Goal: Task Accomplishment & Management: Manage account settings

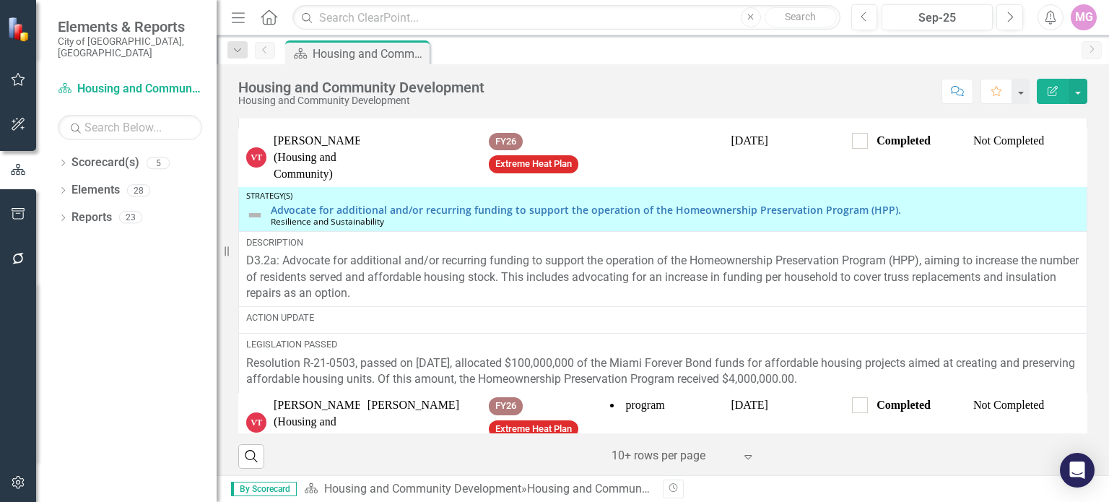
scroll to position [617, 0]
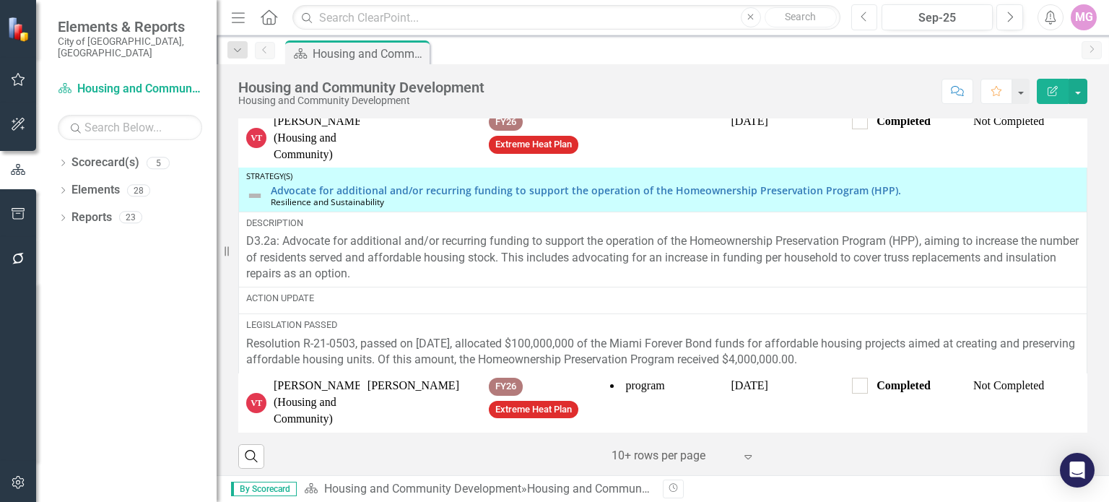
click at [858, 14] on button "Previous" at bounding box center [864, 17] width 27 height 26
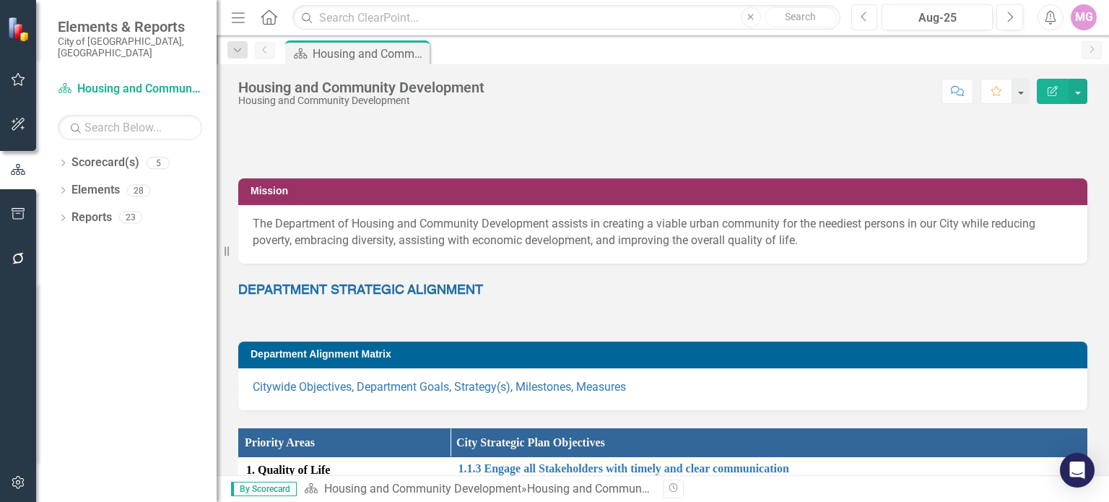
click at [858, 14] on button "Previous" at bounding box center [864, 17] width 27 height 26
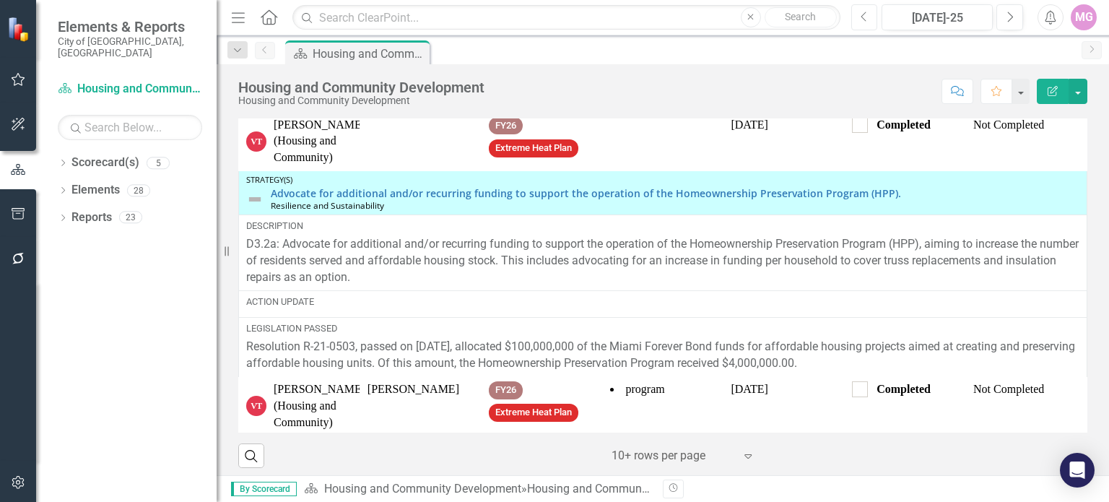
scroll to position [743, 0]
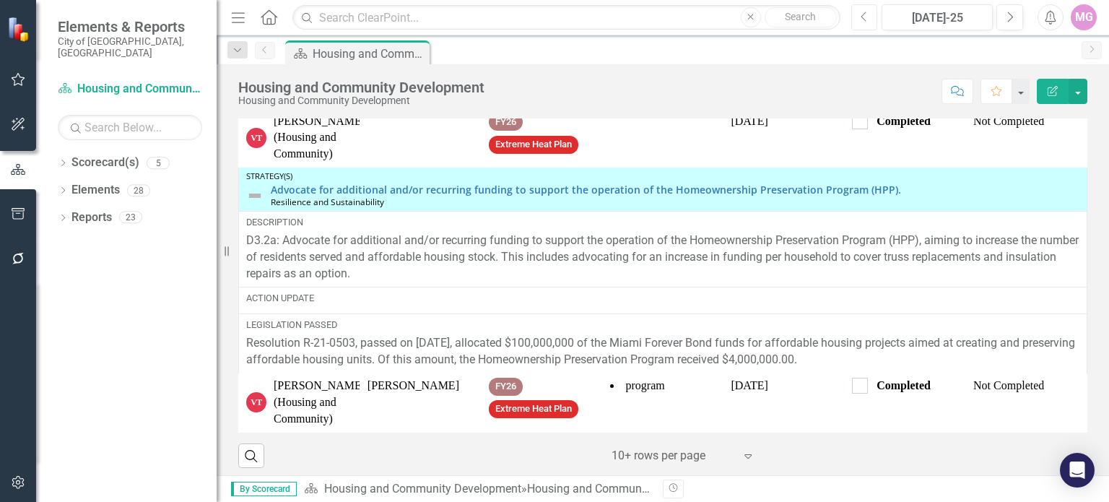
click at [865, 9] on button "Previous" at bounding box center [864, 17] width 27 height 26
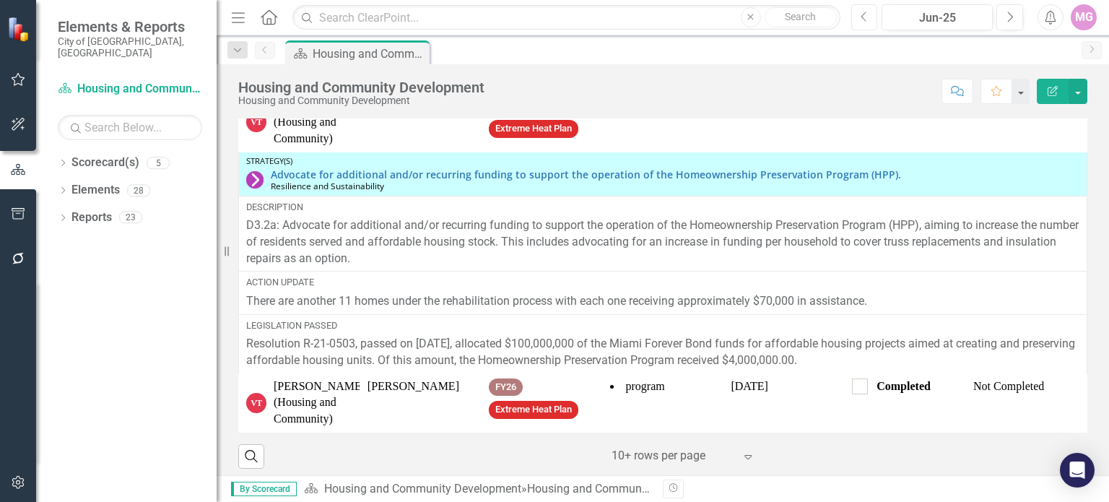
scroll to position [791, 0]
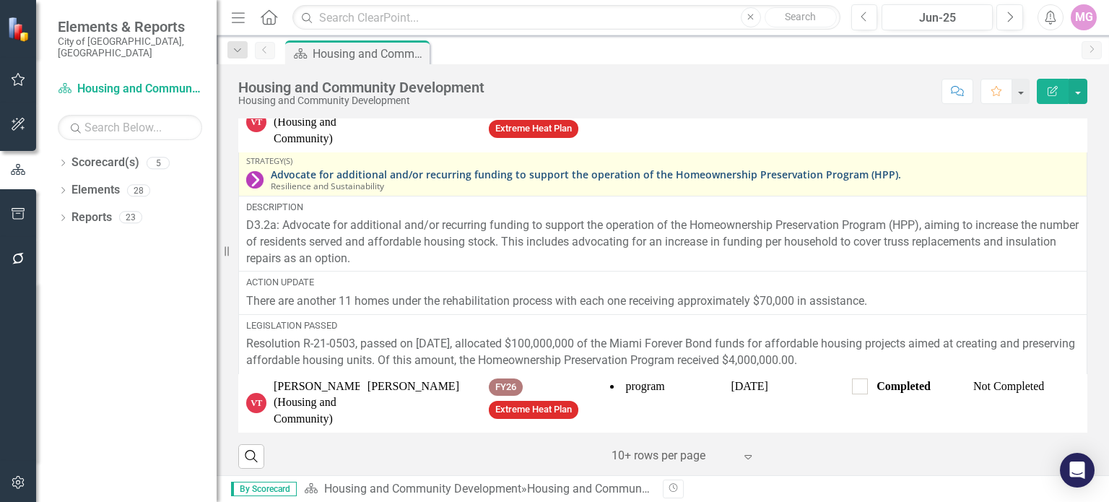
click at [334, 169] on link "Advocate for additional and/or recurring funding to support the operation of th…" at bounding box center [675, 174] width 809 height 11
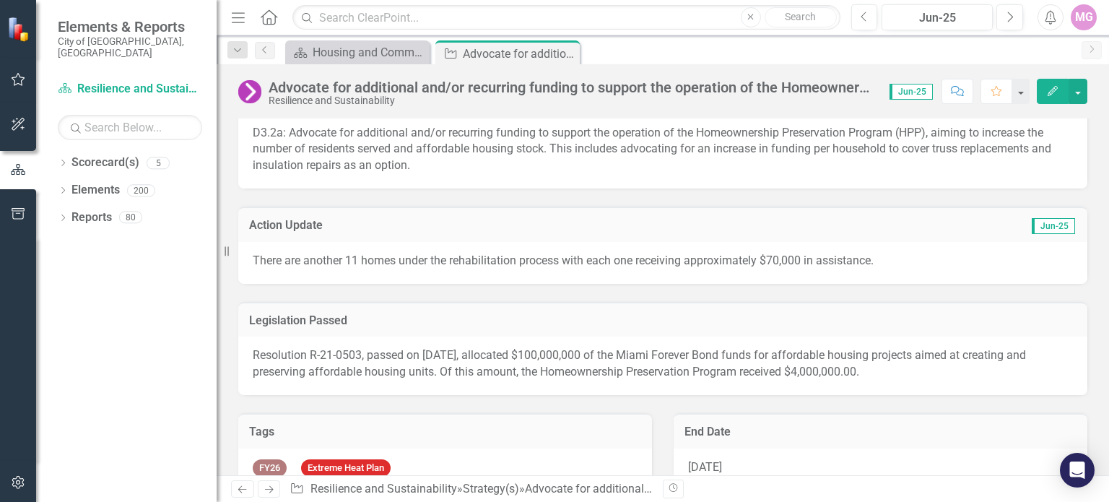
scroll to position [38, 0]
drag, startPoint x: 878, startPoint y: 264, endPoint x: 451, endPoint y: 264, distance: 427.5
click at [448, 264] on p "There are another 11 homes under the rehabilitation process with each one recei…" at bounding box center [663, 263] width 820 height 17
click at [456, 264] on p "There are another 11 homes under the rehabilitation process with each one recei…" at bounding box center [663, 263] width 820 height 17
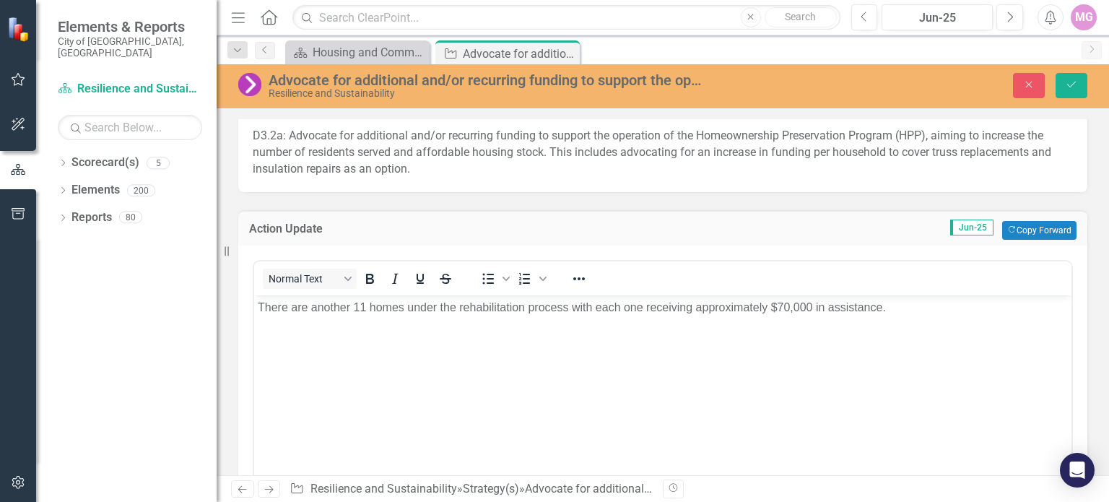
scroll to position [0, 0]
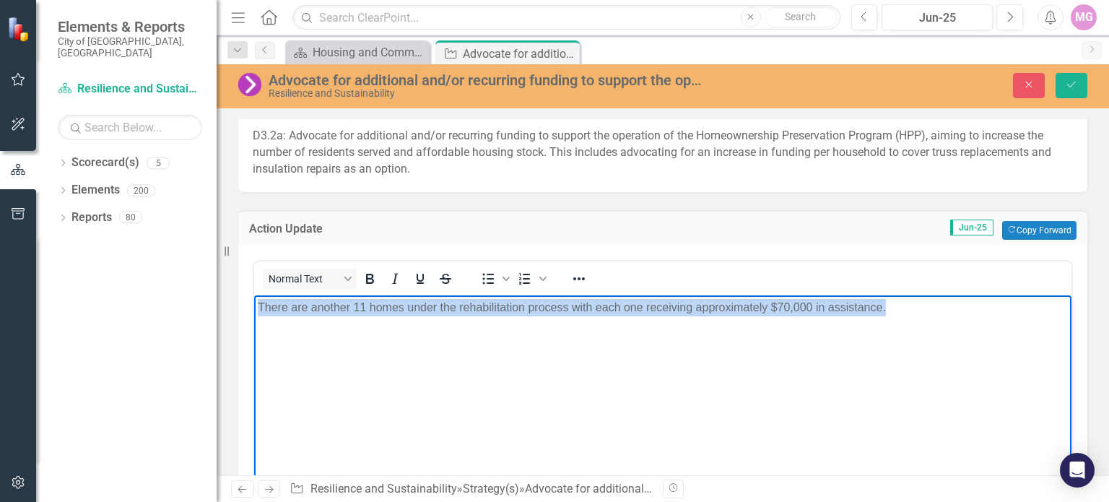
drag, startPoint x: 891, startPoint y: 310, endPoint x: 253, endPoint y: 389, distance: 643.3
click at [254, 389] on html "There are another 11 homes under the rehabilitation process with each one recei…" at bounding box center [662, 403] width 817 height 217
copy p "There are another 11 homes under the rehabilitation process with each one recei…"
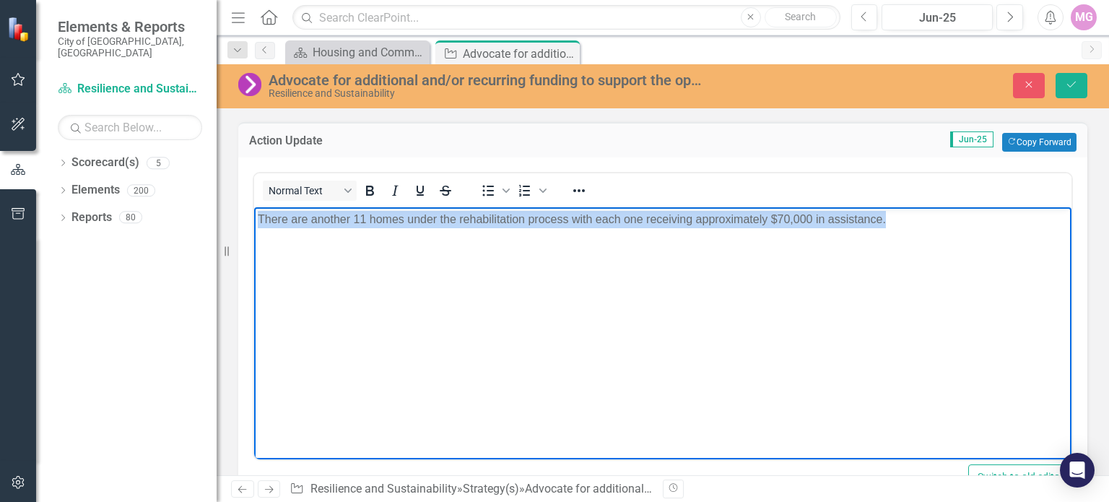
scroll to position [77, 0]
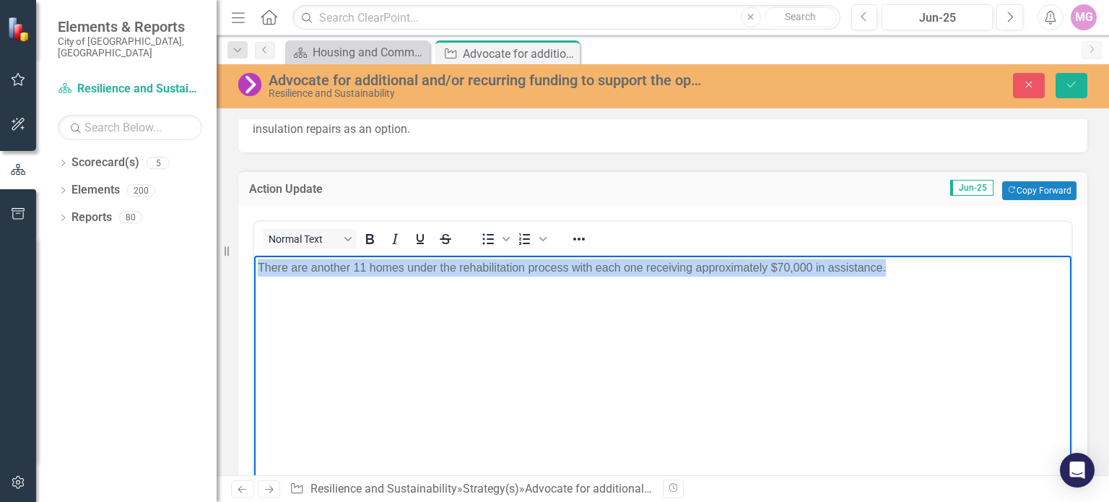
paste body "Rich Text Area. Press ALT-0 for help."
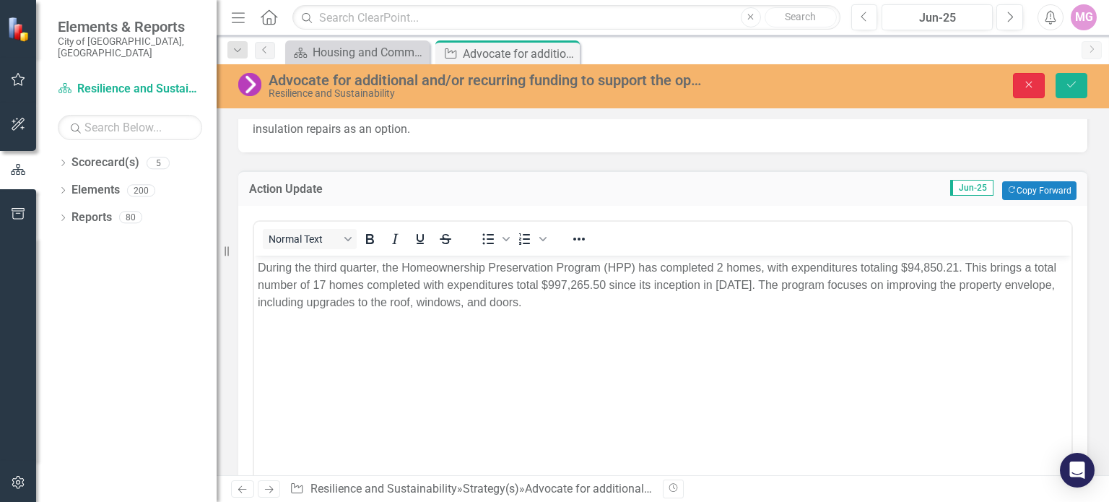
click at [1028, 90] on button "Close" at bounding box center [1029, 85] width 32 height 25
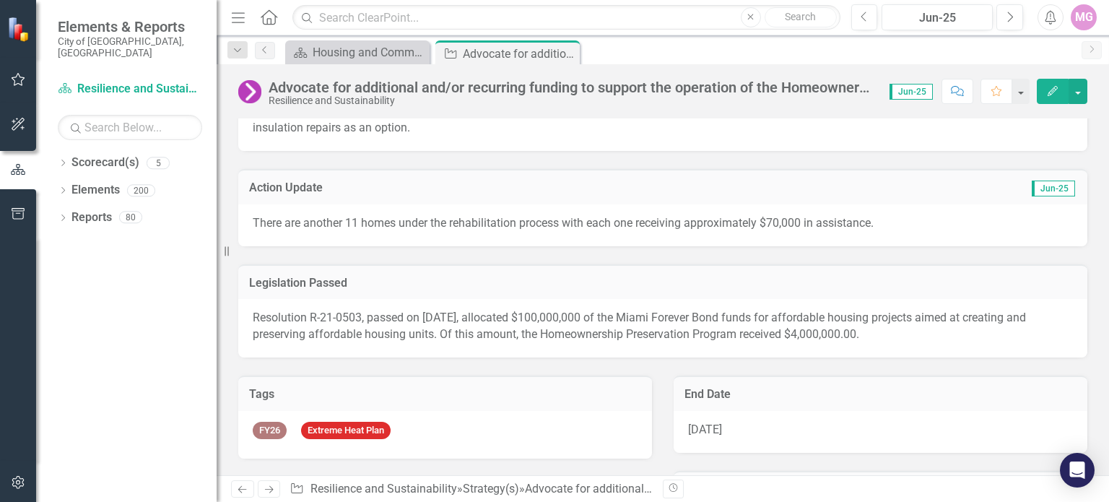
click at [1028, 90] on button "button" at bounding box center [1020, 91] width 17 height 25
click at [1015, 19] on button "Next" at bounding box center [1010, 17] width 27 height 26
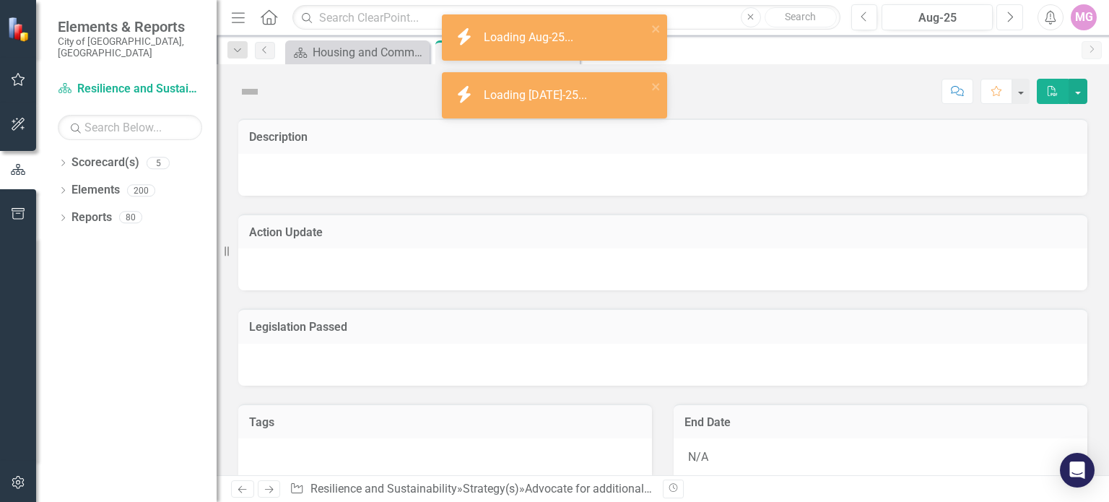
click at [1015, 19] on button "Next" at bounding box center [1010, 17] width 27 height 26
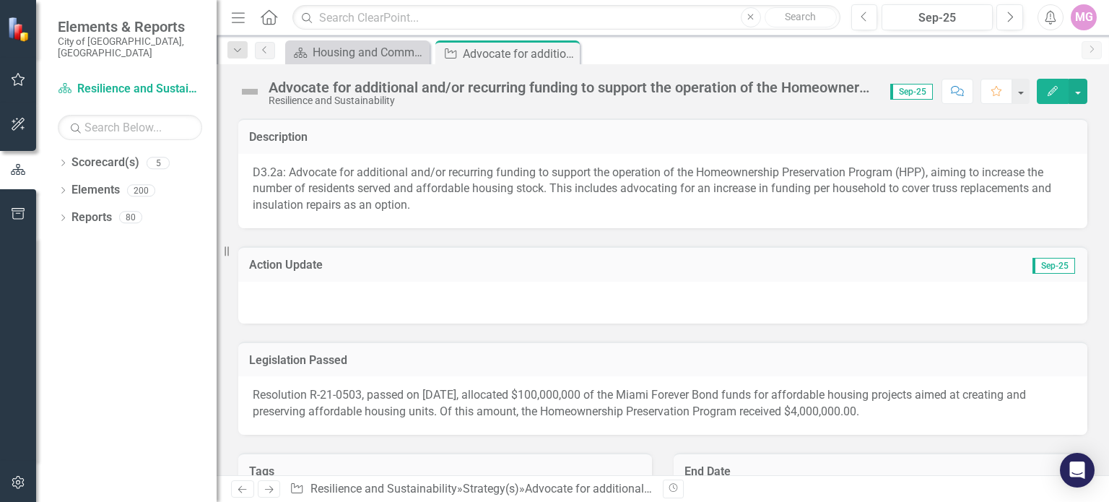
click at [276, 294] on div at bounding box center [662, 303] width 849 height 42
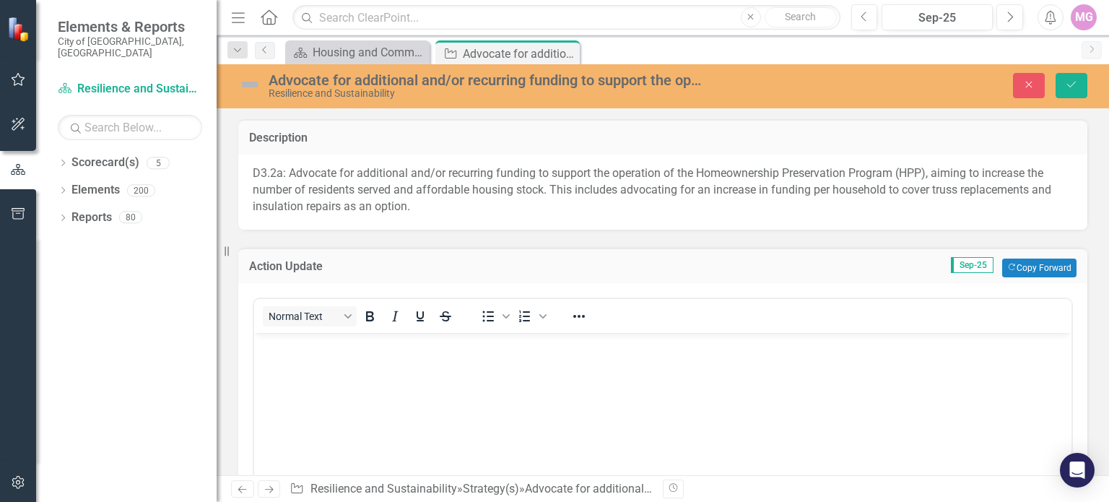
click at [266, 347] on p "Rich Text Area. Press ALT-0 for help." at bounding box center [663, 344] width 810 height 17
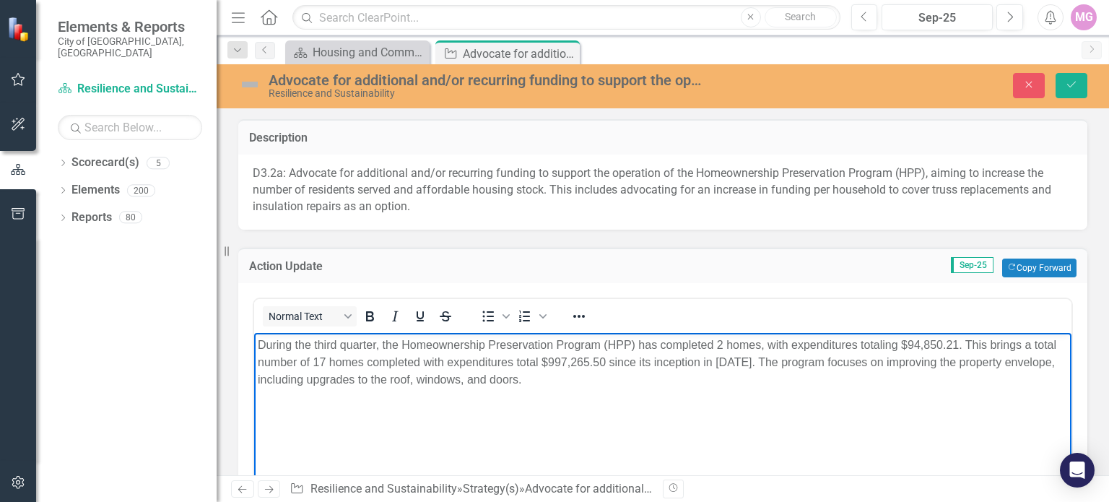
click at [269, 407] on p "Rich Text Area. Press ALT-0 for help." at bounding box center [663, 407] width 810 height 17
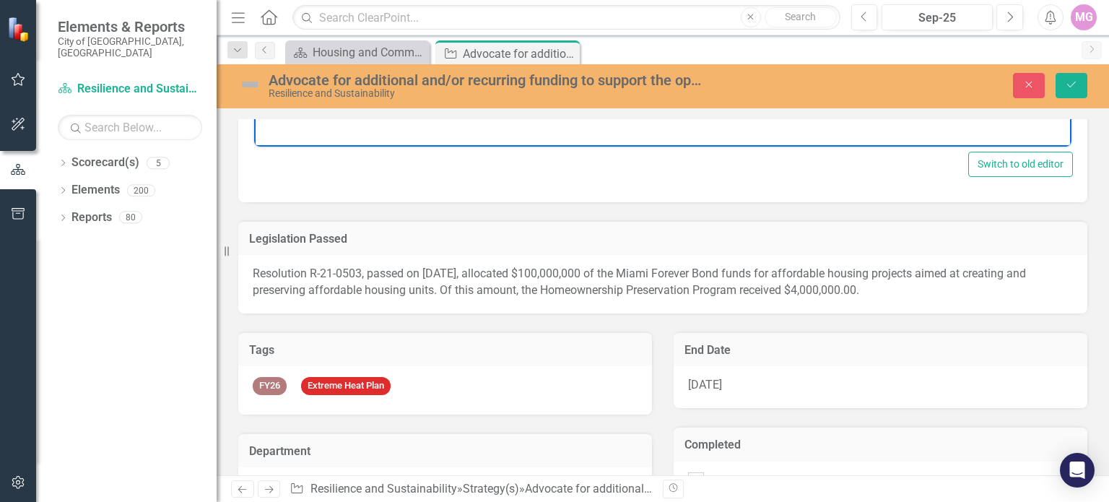
scroll to position [435, 0]
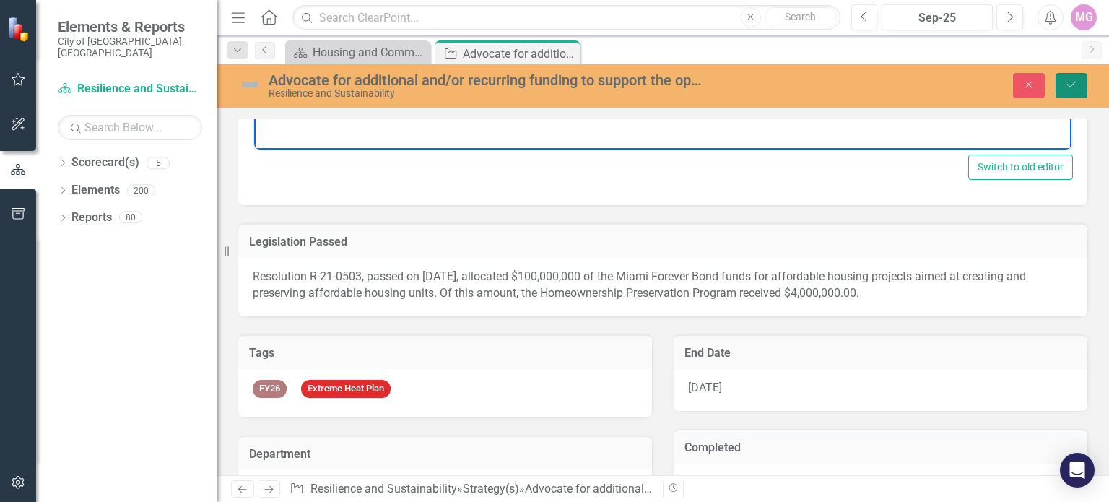
click at [1077, 81] on icon "Save" at bounding box center [1071, 84] width 13 height 10
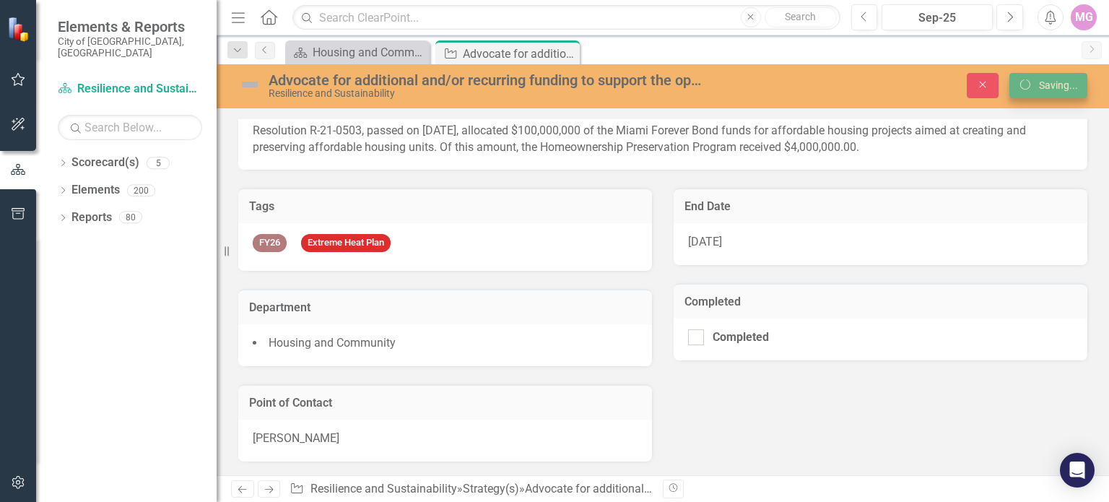
scroll to position [263, 0]
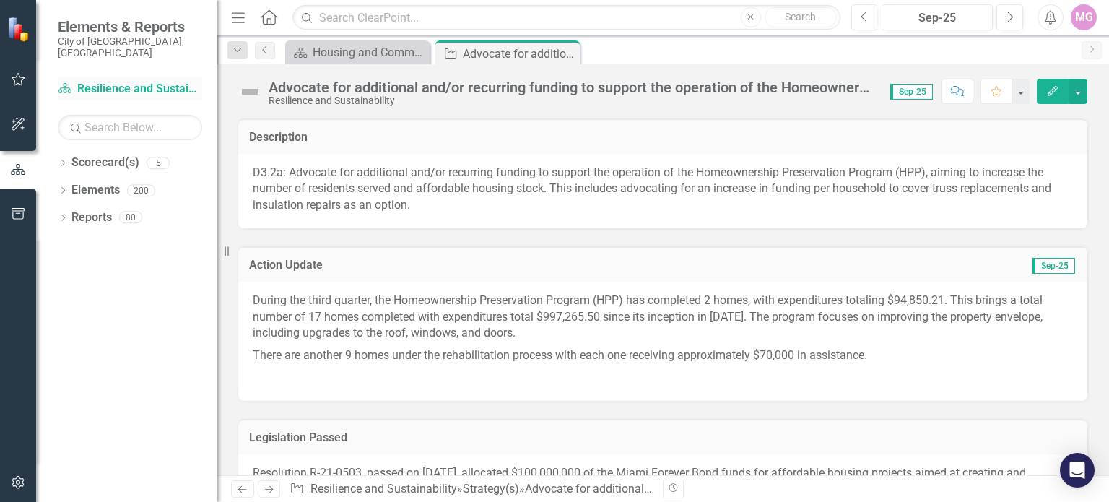
click at [99, 81] on link "Scorecard(s) Resilience and Sustainability" at bounding box center [130, 89] width 144 height 17
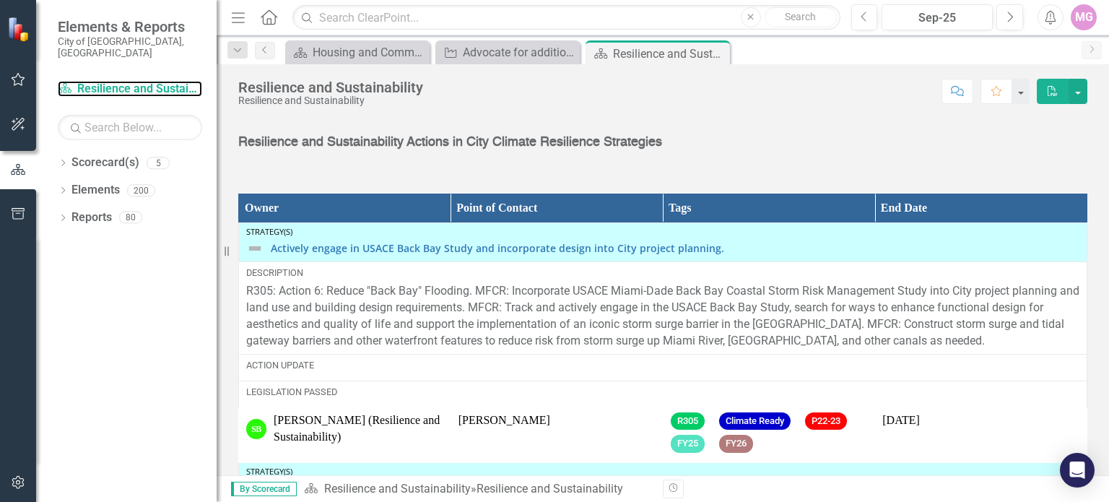
scroll to position [1925, 0]
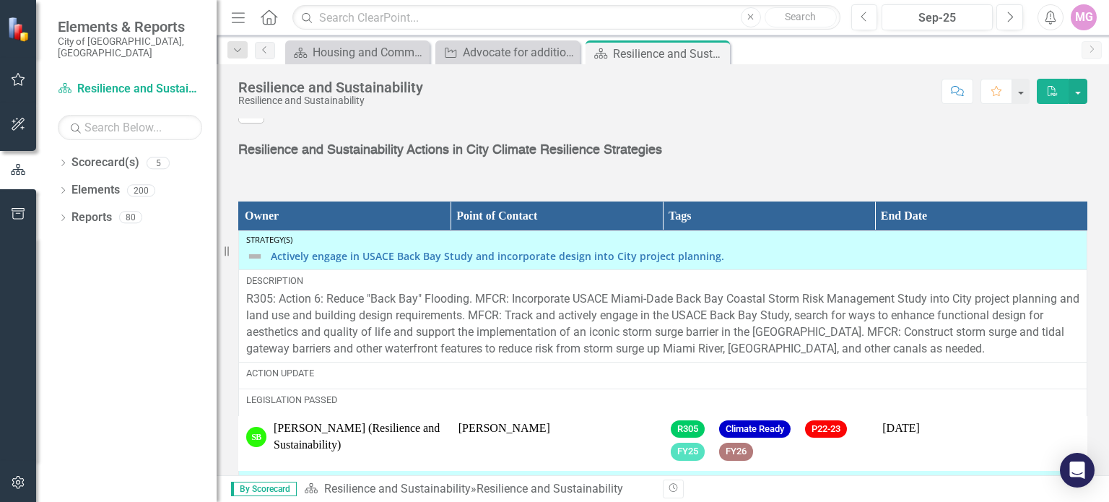
click at [269, 18] on icon "Home" at bounding box center [268, 16] width 19 height 15
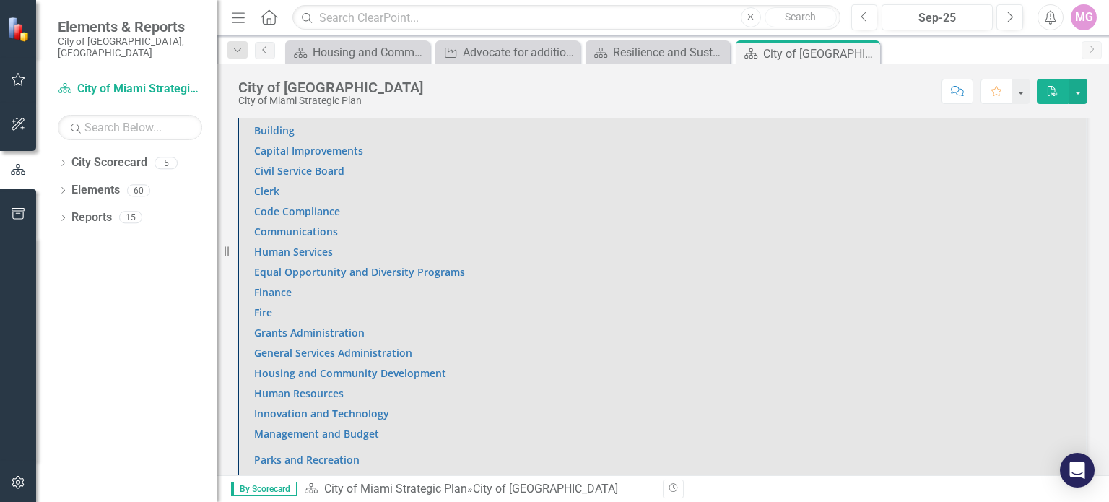
scroll to position [914, 0]
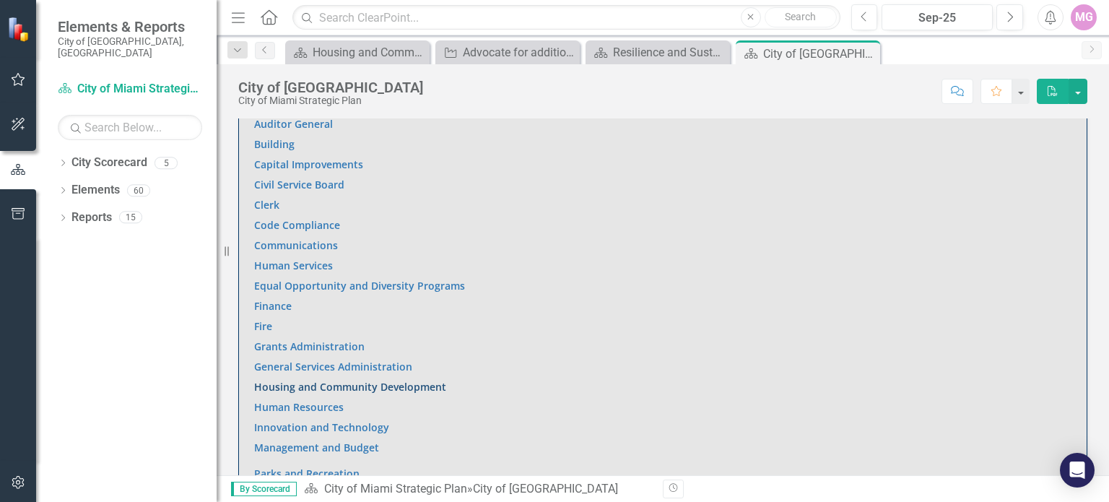
click at [387, 380] on link "Housing and Community Development" at bounding box center [350, 387] width 192 height 14
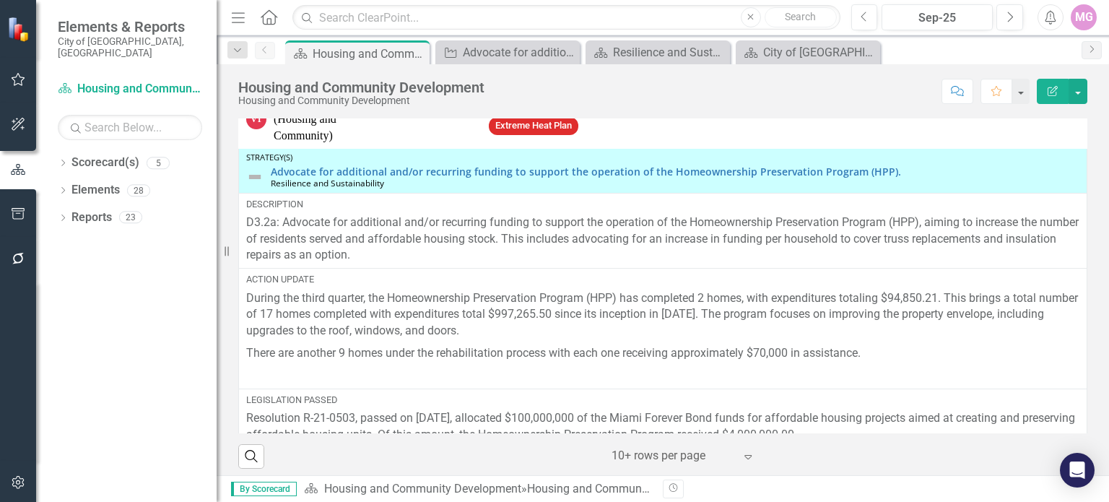
scroll to position [617, 0]
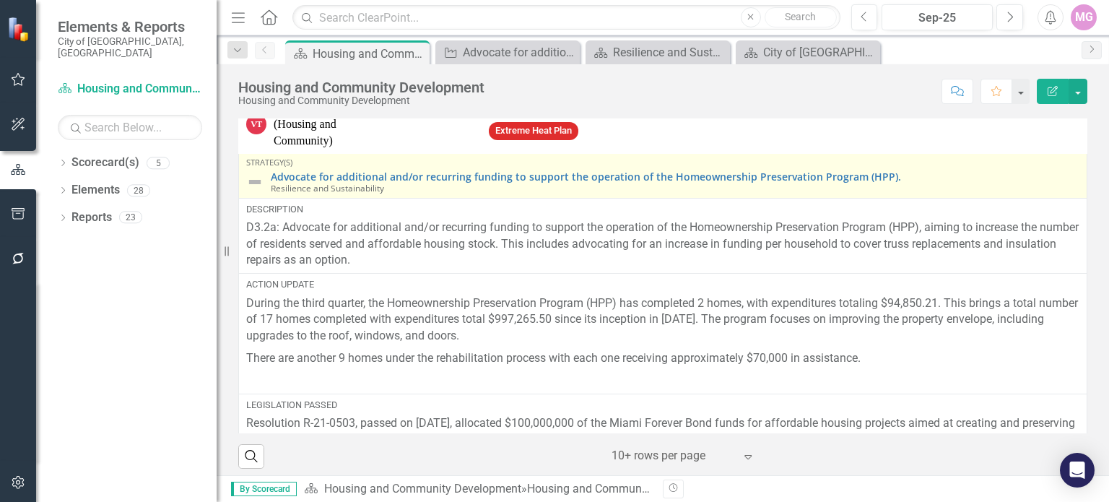
click at [256, 188] on img at bounding box center [254, 181] width 17 height 17
click at [316, 182] on link "Advocate for additional and/or recurring funding to support the operation of th…" at bounding box center [675, 176] width 809 height 11
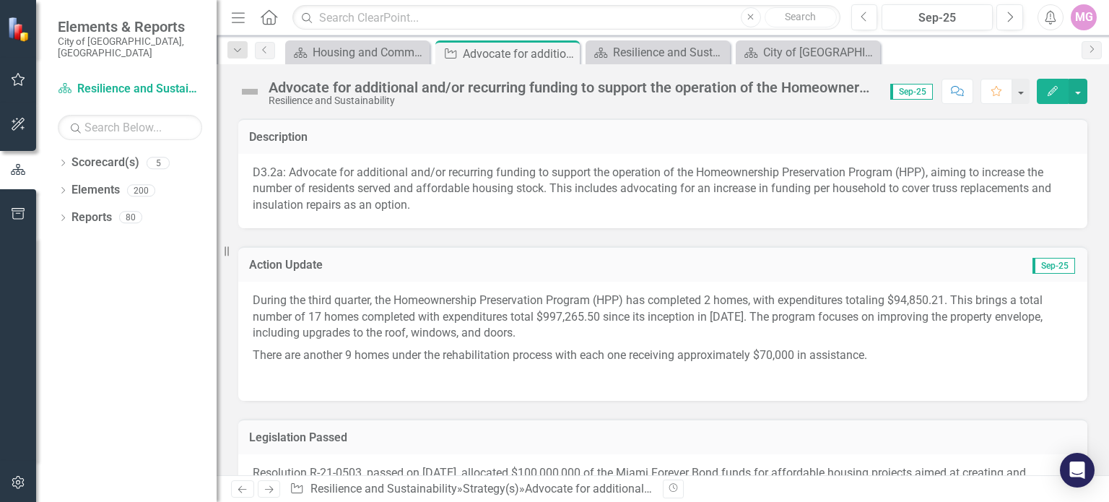
click at [254, 94] on img at bounding box center [249, 91] width 23 height 23
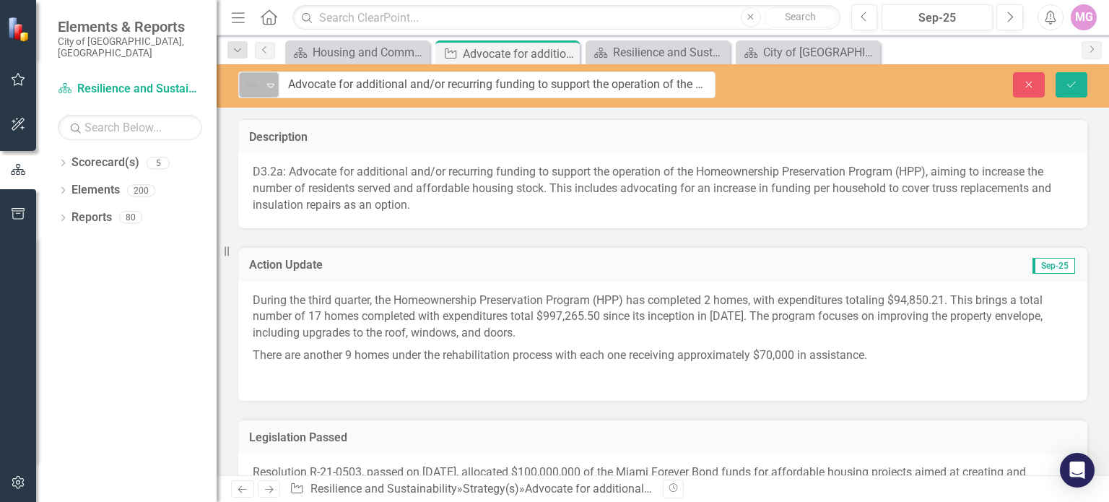
click at [269, 80] on icon "Expand" at bounding box center [271, 85] width 14 height 12
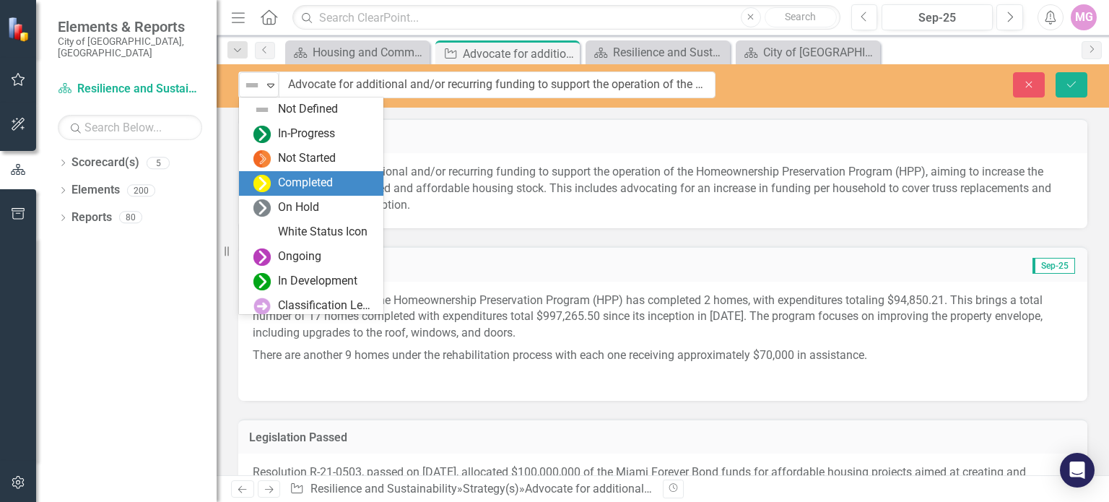
click at [295, 175] on div "Completed" at bounding box center [305, 183] width 55 height 17
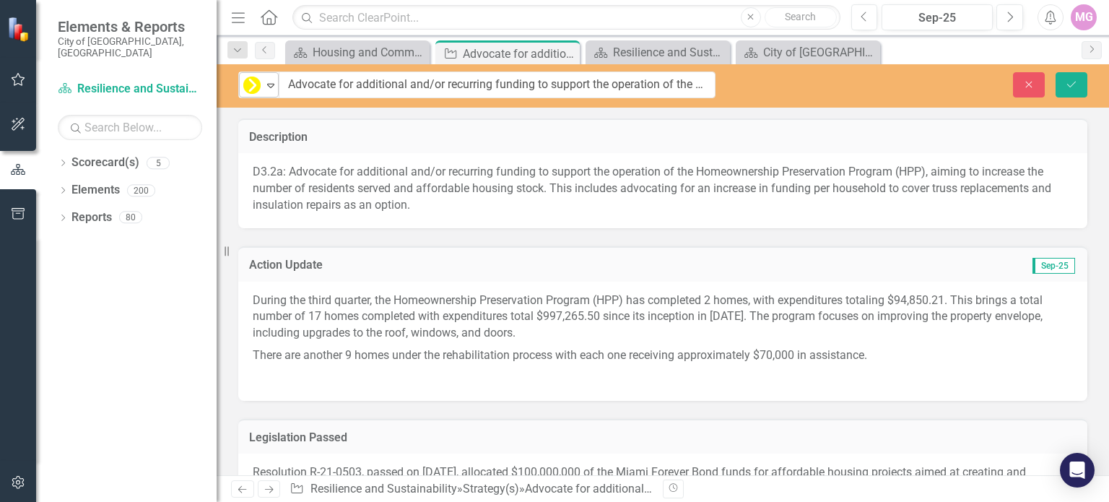
click at [269, 88] on icon "Expand" at bounding box center [271, 85] width 14 height 12
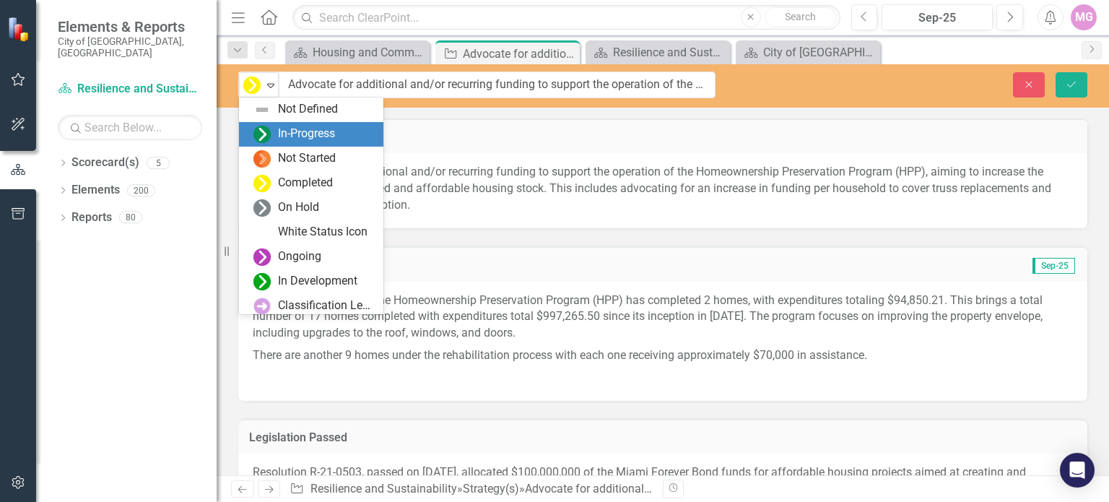
click at [302, 134] on div "In-Progress" at bounding box center [306, 134] width 57 height 17
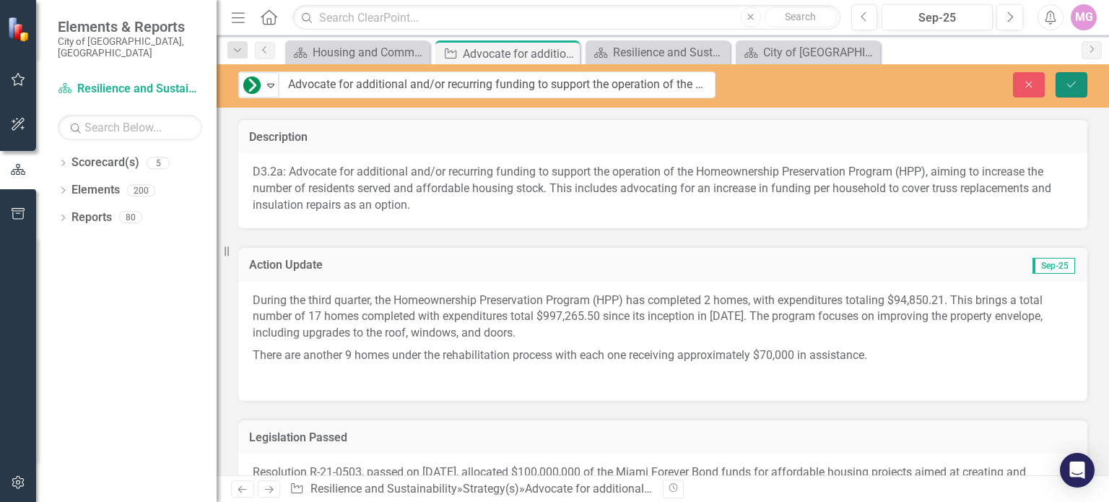
click at [1069, 82] on icon "Save" at bounding box center [1071, 84] width 13 height 10
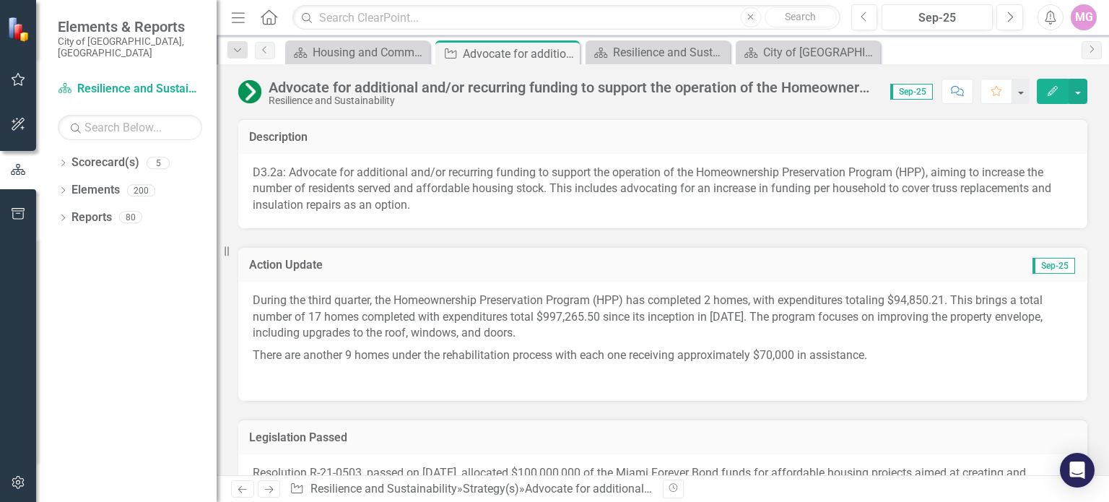
click at [269, 15] on icon "Home" at bounding box center [268, 16] width 19 height 15
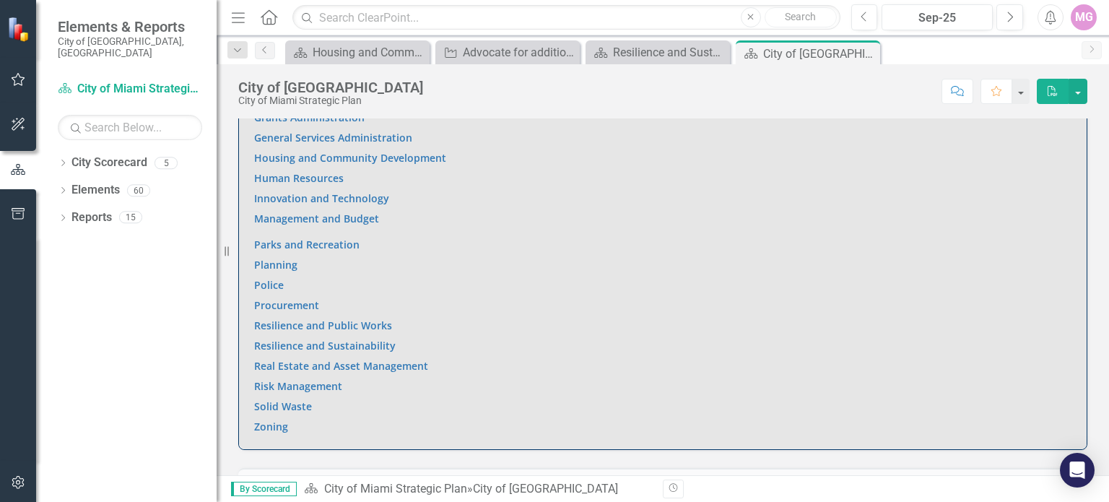
scroll to position [1135, 0]
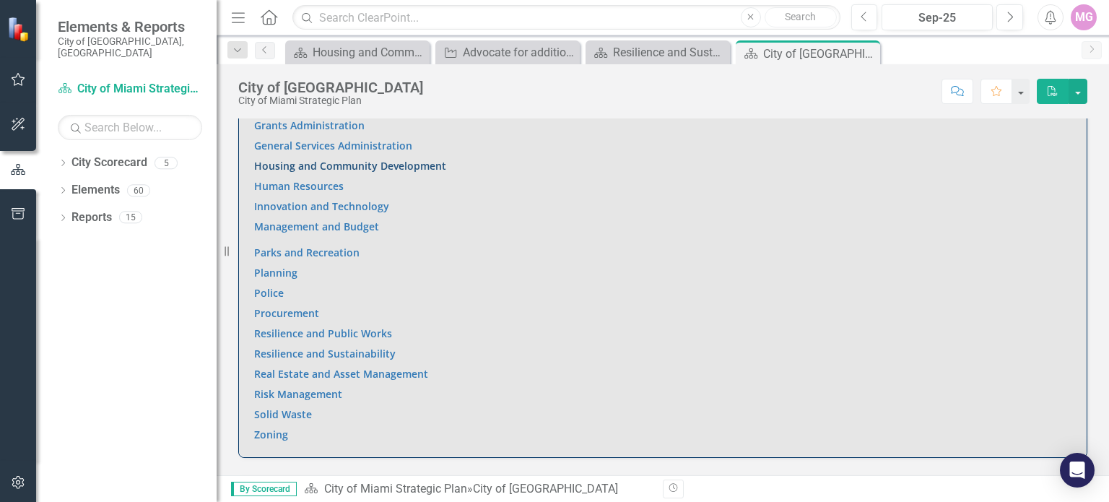
click at [421, 164] on link "Housing and Community Development" at bounding box center [350, 166] width 192 height 14
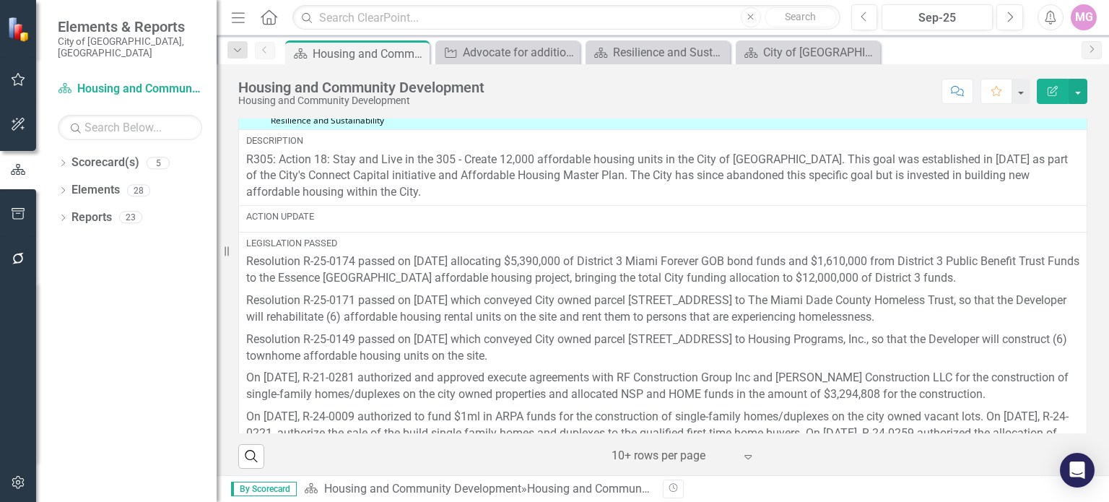
click at [1086, 22] on div "MG" at bounding box center [1084, 17] width 26 height 26
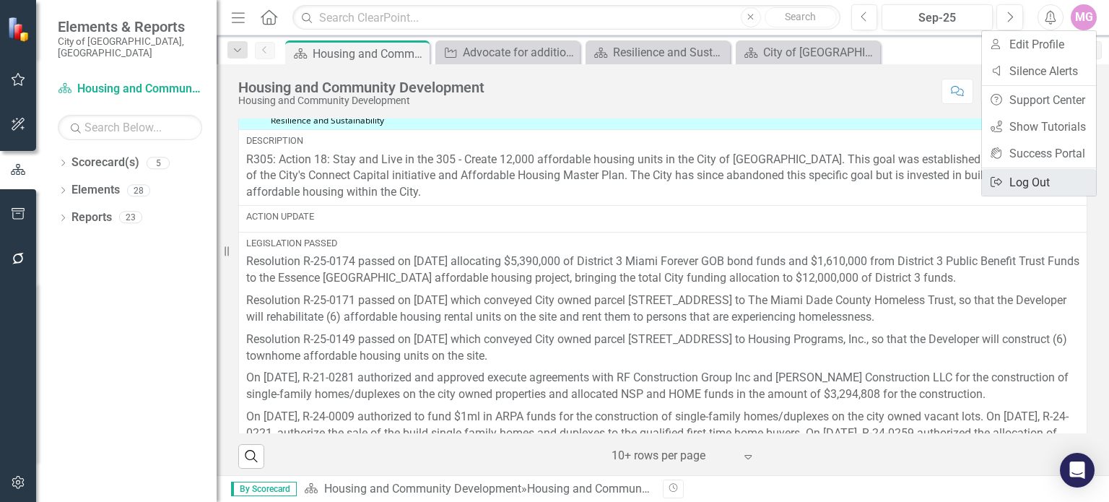
click at [1020, 181] on link "Logout Log Out" at bounding box center [1039, 182] width 114 height 27
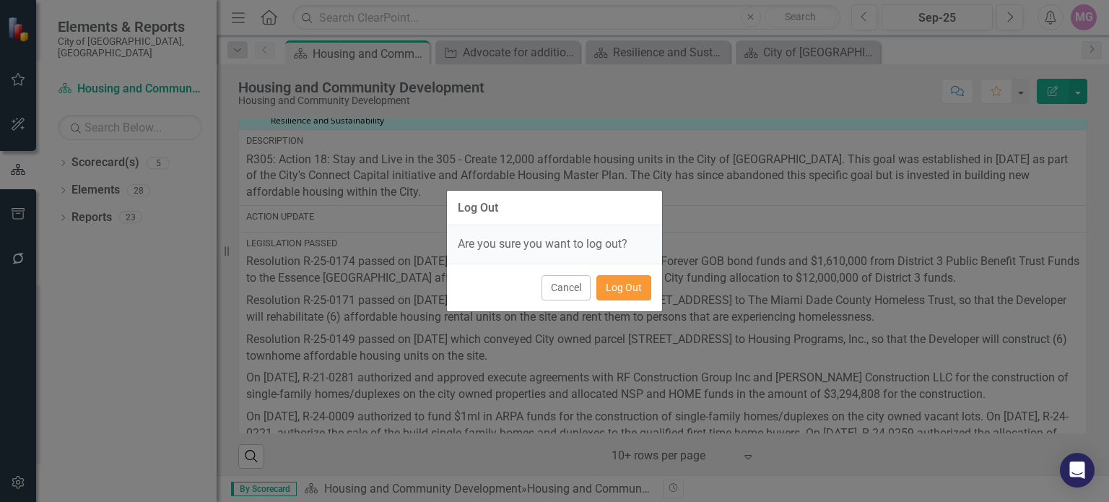
click at [624, 287] on button "Log Out" at bounding box center [624, 287] width 55 height 25
